Goal: Navigation & Orientation: Find specific page/section

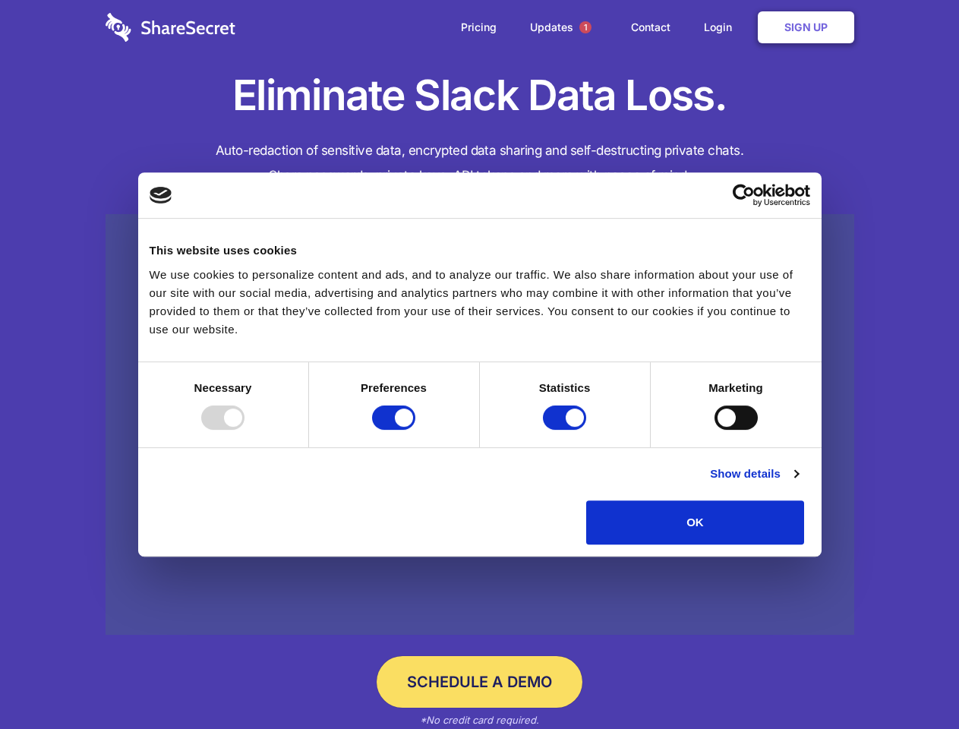
click at [245, 430] on div at bounding box center [222, 417] width 43 height 24
click at [415, 430] on input "Preferences" at bounding box center [393, 417] width 43 height 24
checkbox input "false"
click at [566, 430] on input "Statistics" at bounding box center [564, 417] width 43 height 24
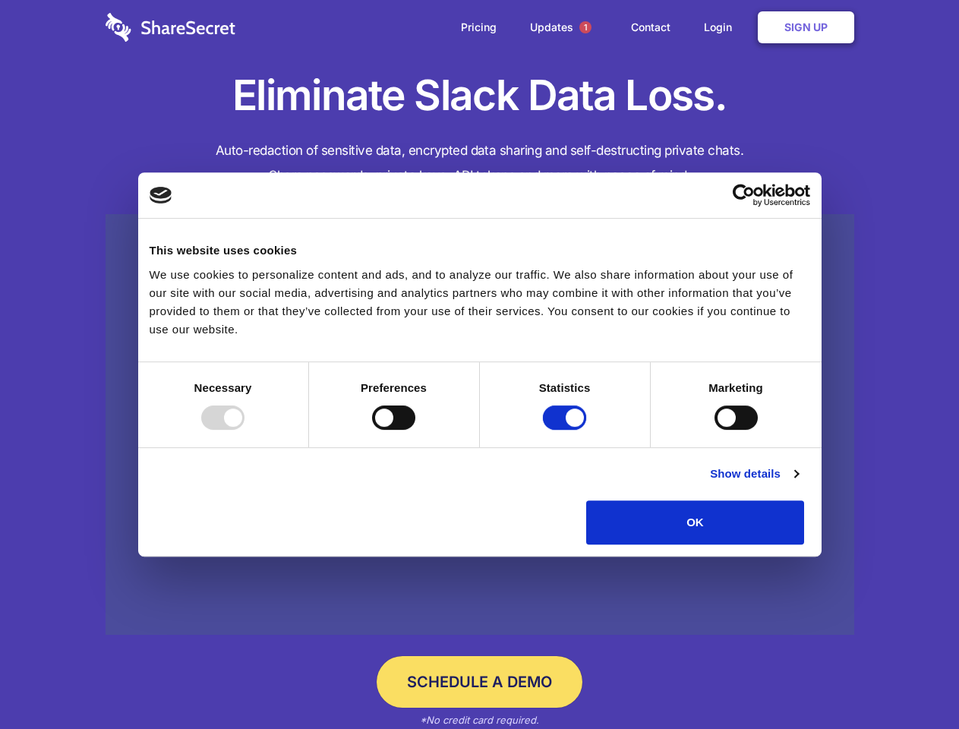
checkbox input "false"
click at [715, 430] on input "Marketing" at bounding box center [736, 417] width 43 height 24
checkbox input "true"
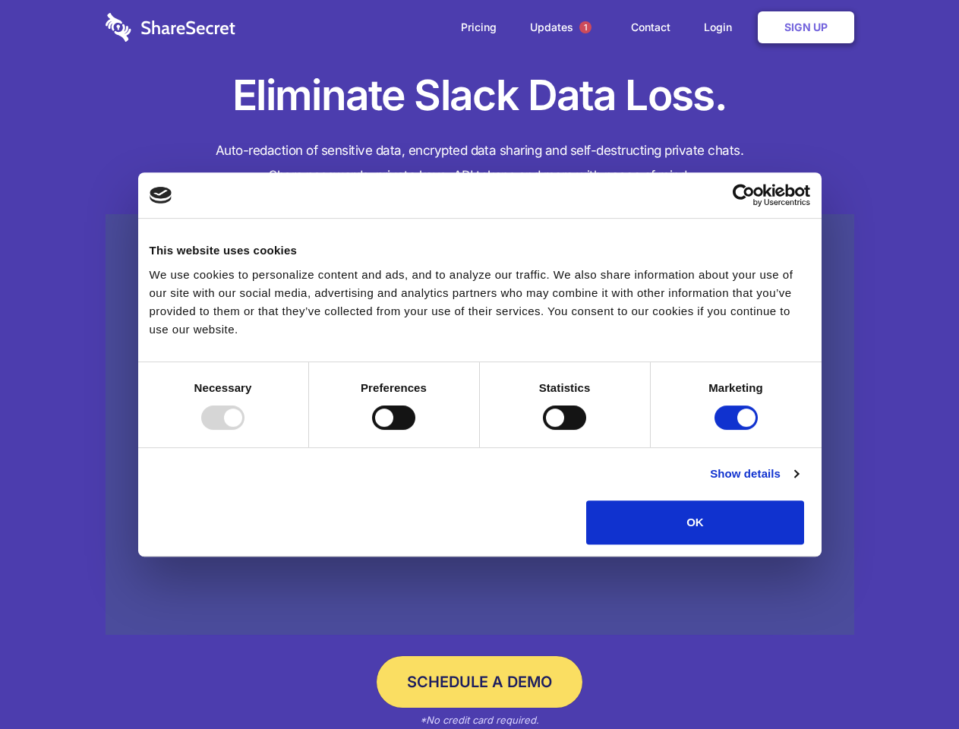
click at [798, 483] on link "Show details" at bounding box center [754, 474] width 88 height 18
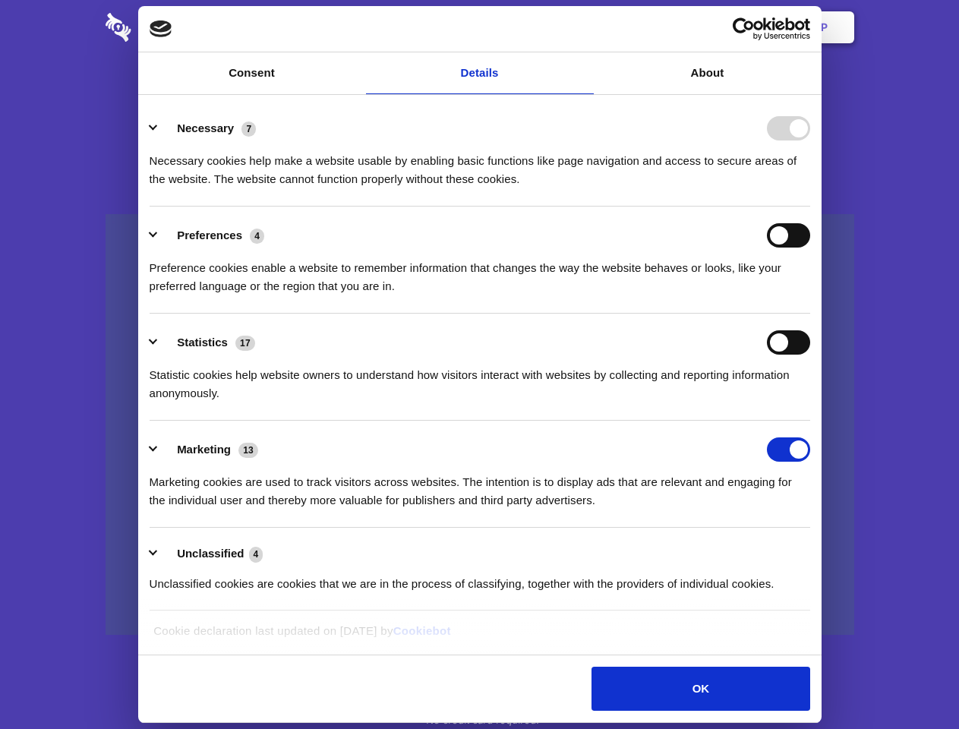
click at [810, 188] on div "Necessary 7 Necessary cookies help make a website usable by enabling basic func…" at bounding box center [480, 152] width 661 height 72
click at [585, 27] on span "1" at bounding box center [585, 27] width 12 height 12
